Goal: Find specific page/section: Find specific page/section

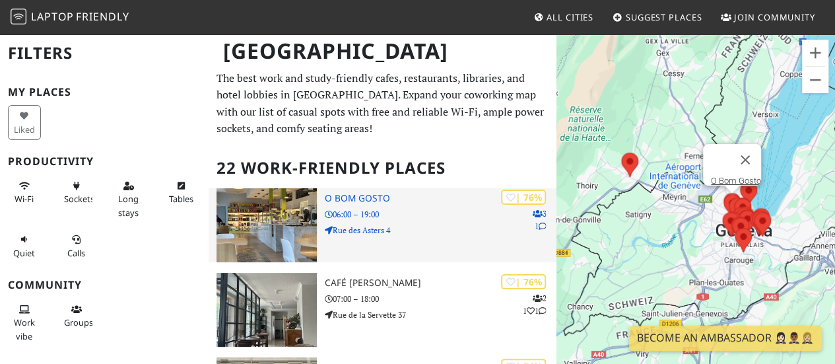
click at [468, 224] on p "Rue des Asters 4" at bounding box center [441, 230] width 232 height 13
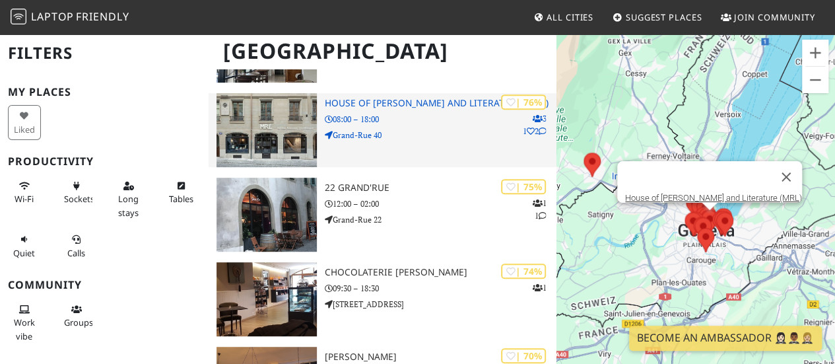
scroll to position [330, 0]
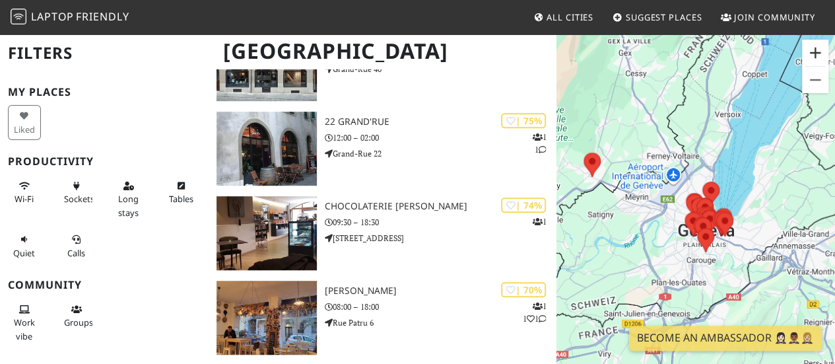
click at [821, 56] on button "Zoom in" at bounding box center [815, 53] width 26 height 26
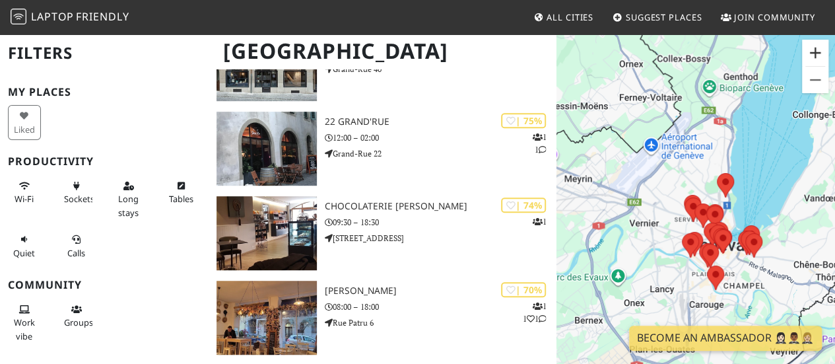
click at [821, 56] on button "Zoom in" at bounding box center [815, 53] width 26 height 26
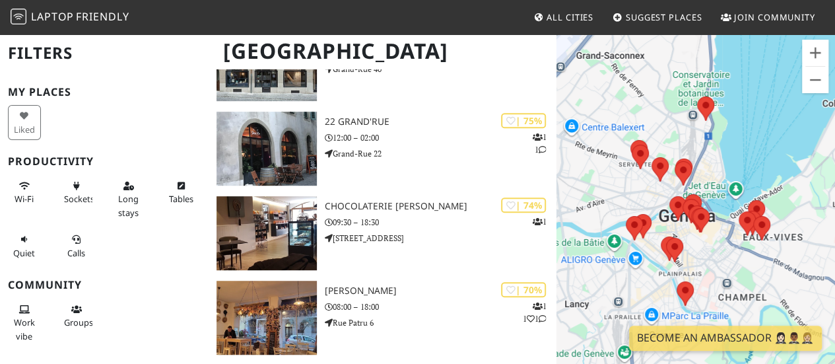
drag, startPoint x: 792, startPoint y: 223, endPoint x: 741, endPoint y: 161, distance: 80.2
click at [741, 161] on div at bounding box center [696, 215] width 279 height 364
click at [818, 57] on button "Zoom in" at bounding box center [815, 53] width 26 height 26
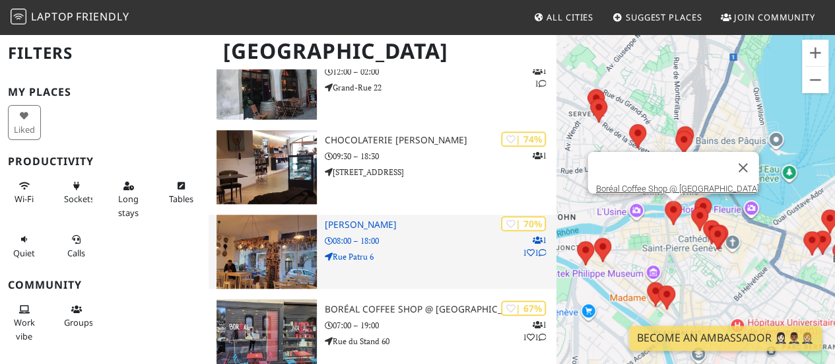
scroll to position [462, 0]
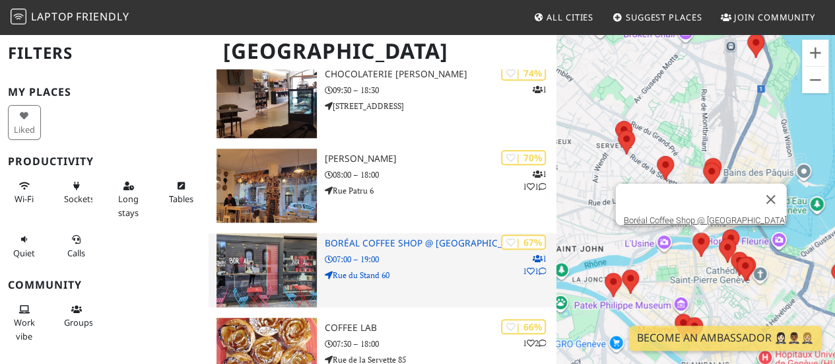
click at [431, 286] on div "| 67% 1 1 1 Boréal Coffee Shop @ Rue du Stand 07:00 – 19:00 Rue du Stand 60" at bounding box center [441, 270] width 232 height 74
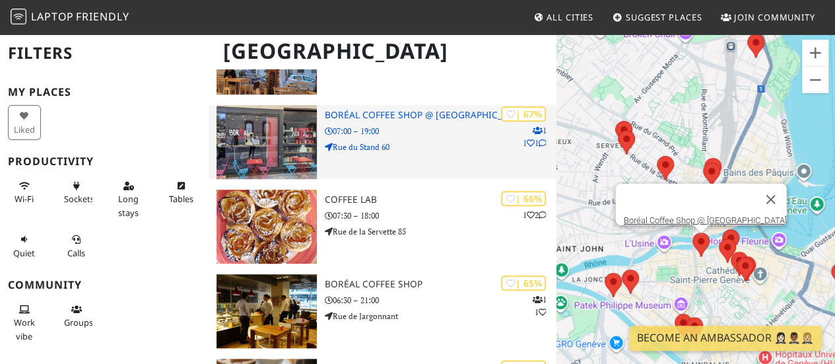
scroll to position [594, 0]
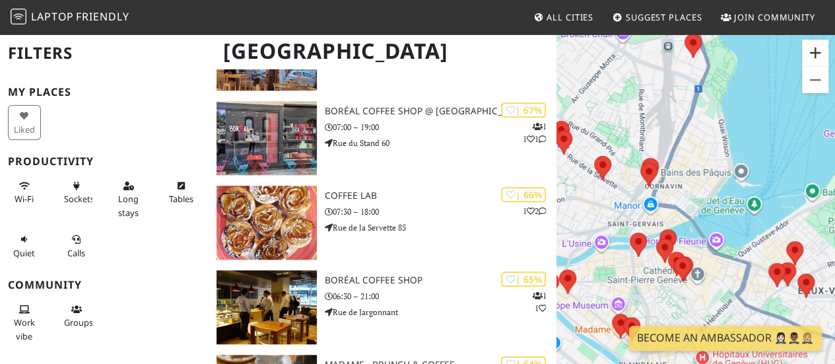
click at [821, 57] on button "Zoom in" at bounding box center [815, 53] width 26 height 26
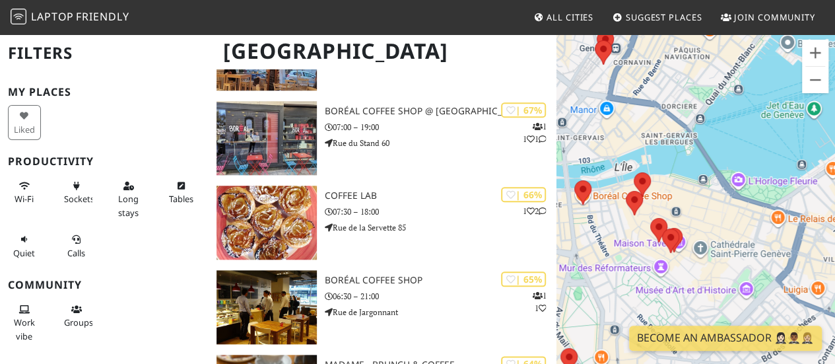
drag, startPoint x: 732, startPoint y: 244, endPoint x: 744, endPoint y: 125, distance: 119.5
click at [744, 125] on div at bounding box center [696, 215] width 279 height 364
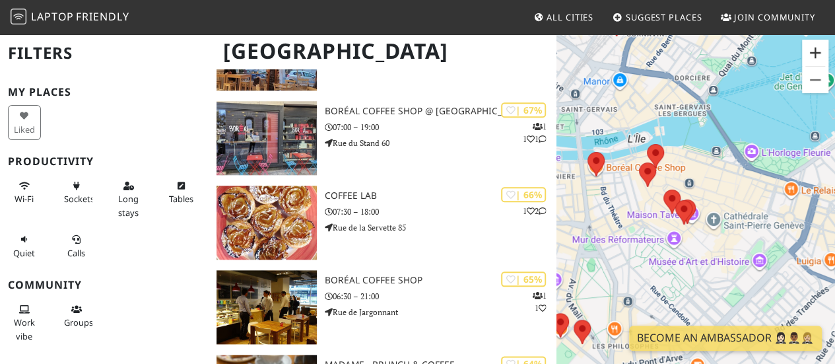
click at [814, 49] on button "Zoom in" at bounding box center [815, 53] width 26 height 26
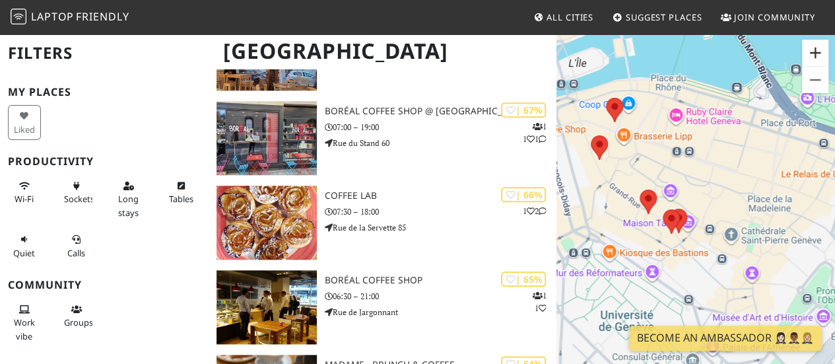
click at [814, 49] on button "Zoom in" at bounding box center [815, 53] width 26 height 26
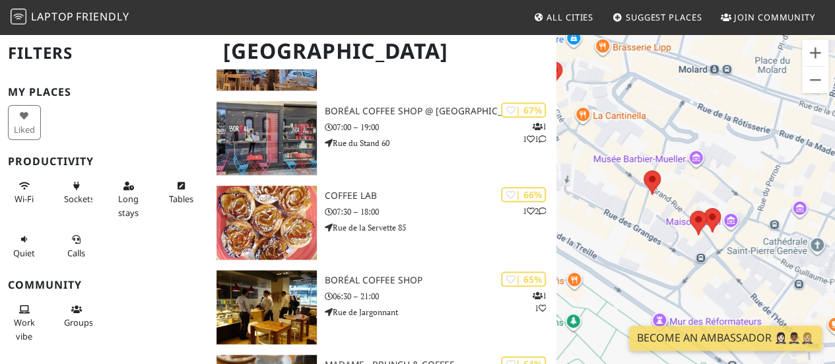
drag, startPoint x: 704, startPoint y: 179, endPoint x: 761, endPoint y: 159, distance: 60.1
click at [761, 159] on div at bounding box center [696, 215] width 279 height 364
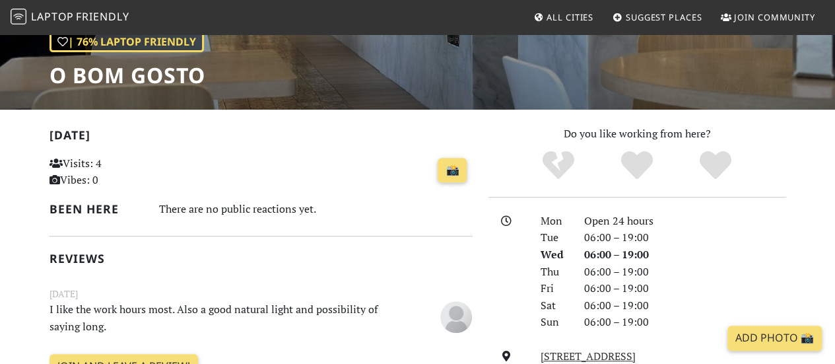
scroll to position [330, 0]
